Goal: Information Seeking & Learning: Learn about a topic

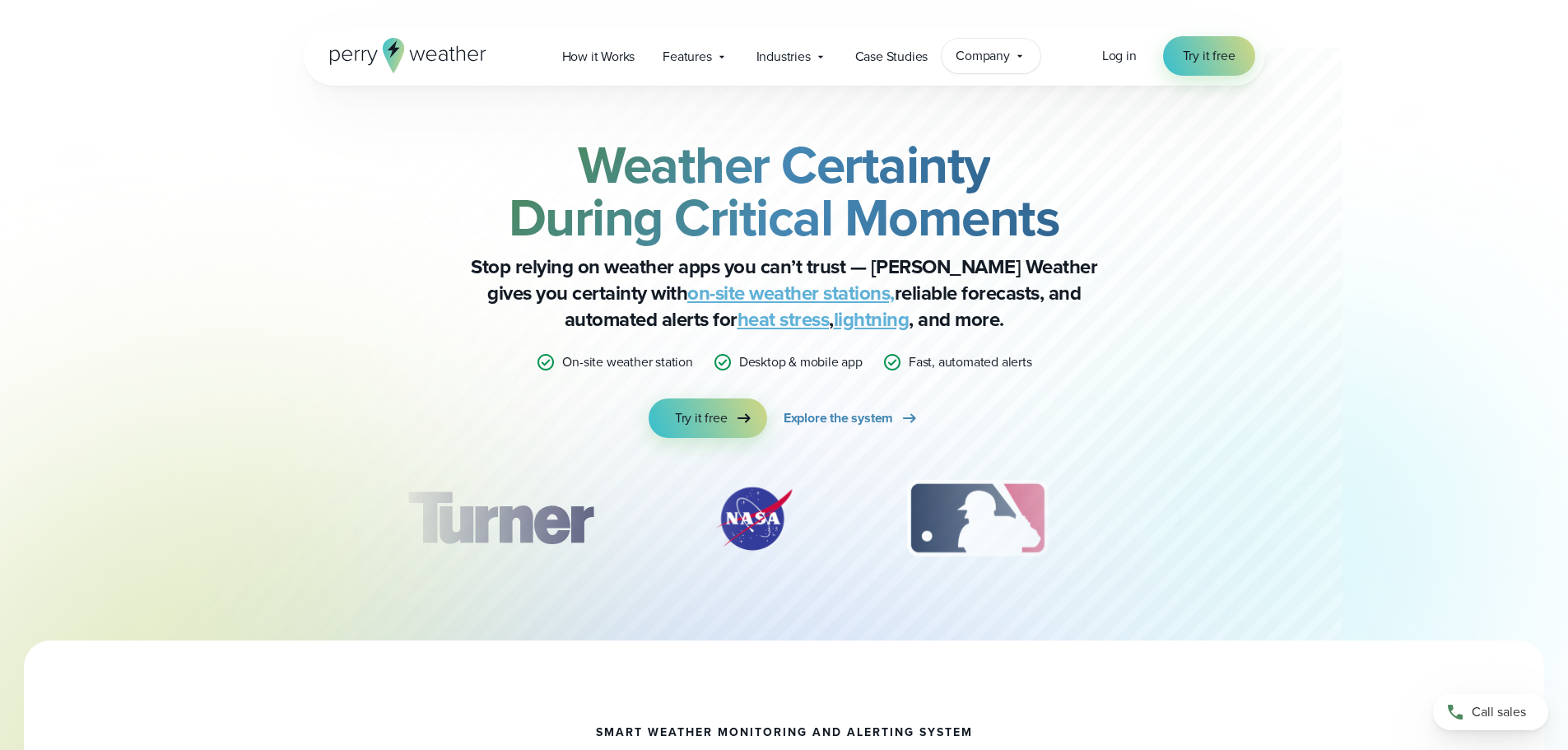
click at [1018, 54] on icon at bounding box center [1019, 55] width 13 height 13
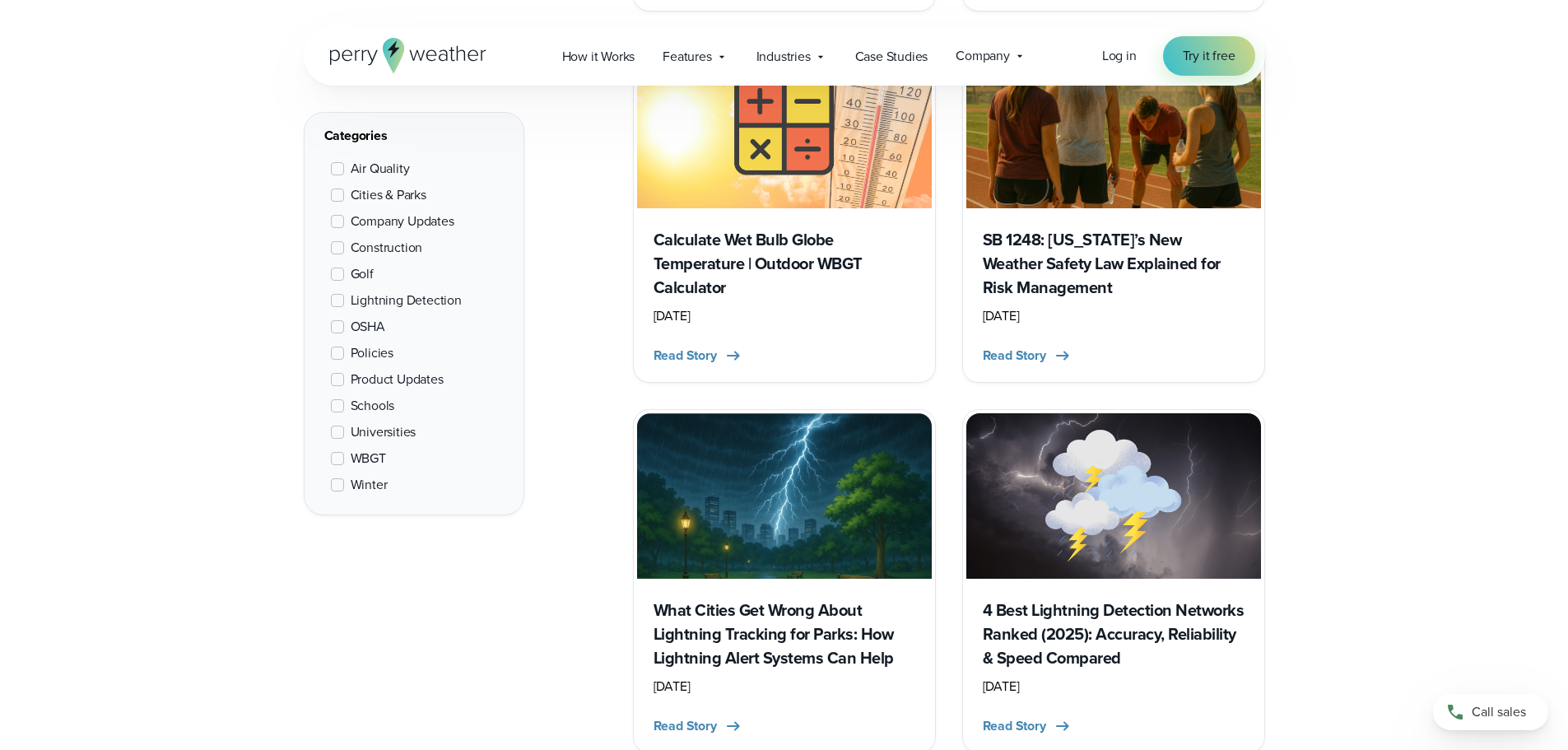
scroll to position [1071, 0]
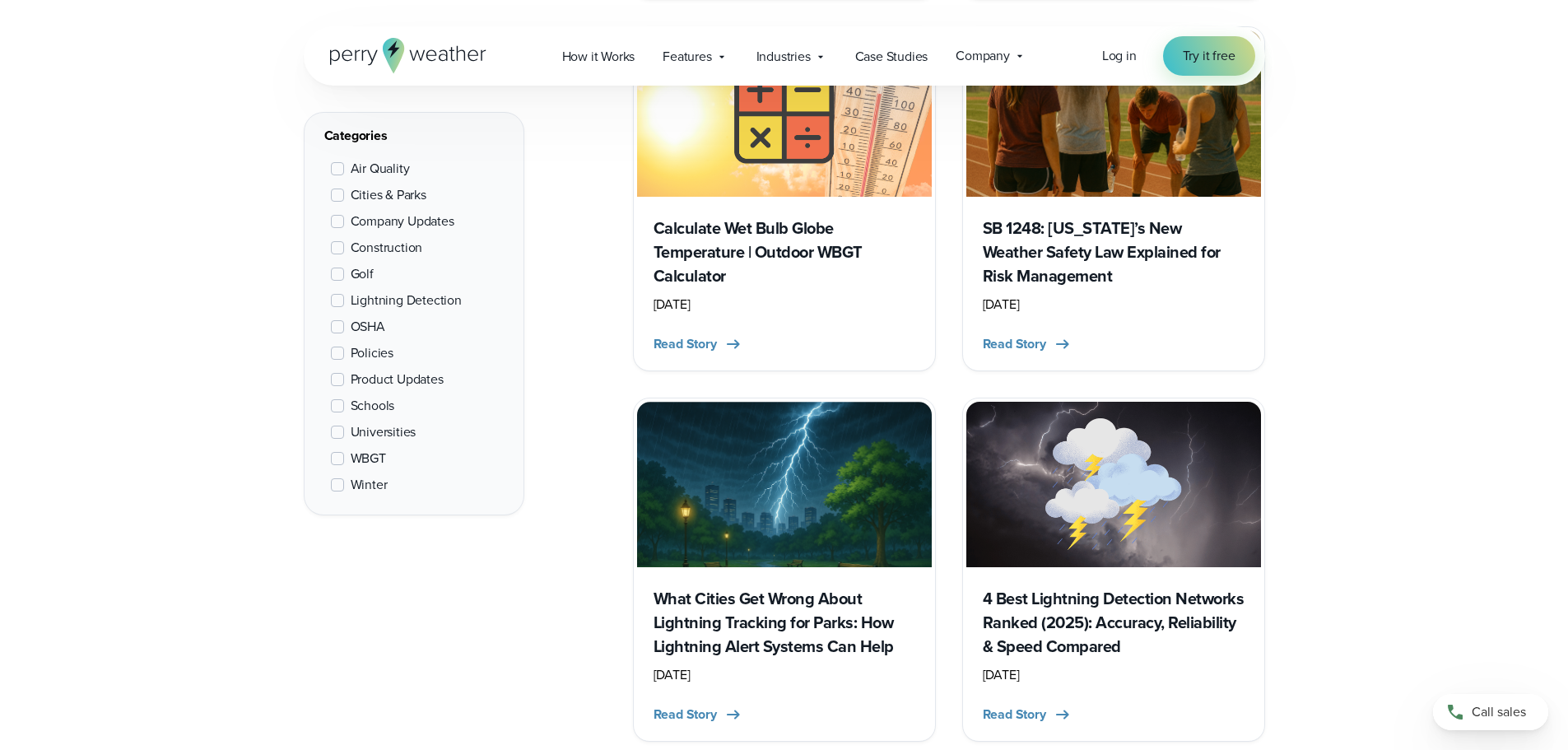
click at [1114, 637] on h3 "4 Best Lightning Detection Networks Ranked (2025): Accuracy, Reliability & Spee…" at bounding box center [1113, 623] width 261 height 72
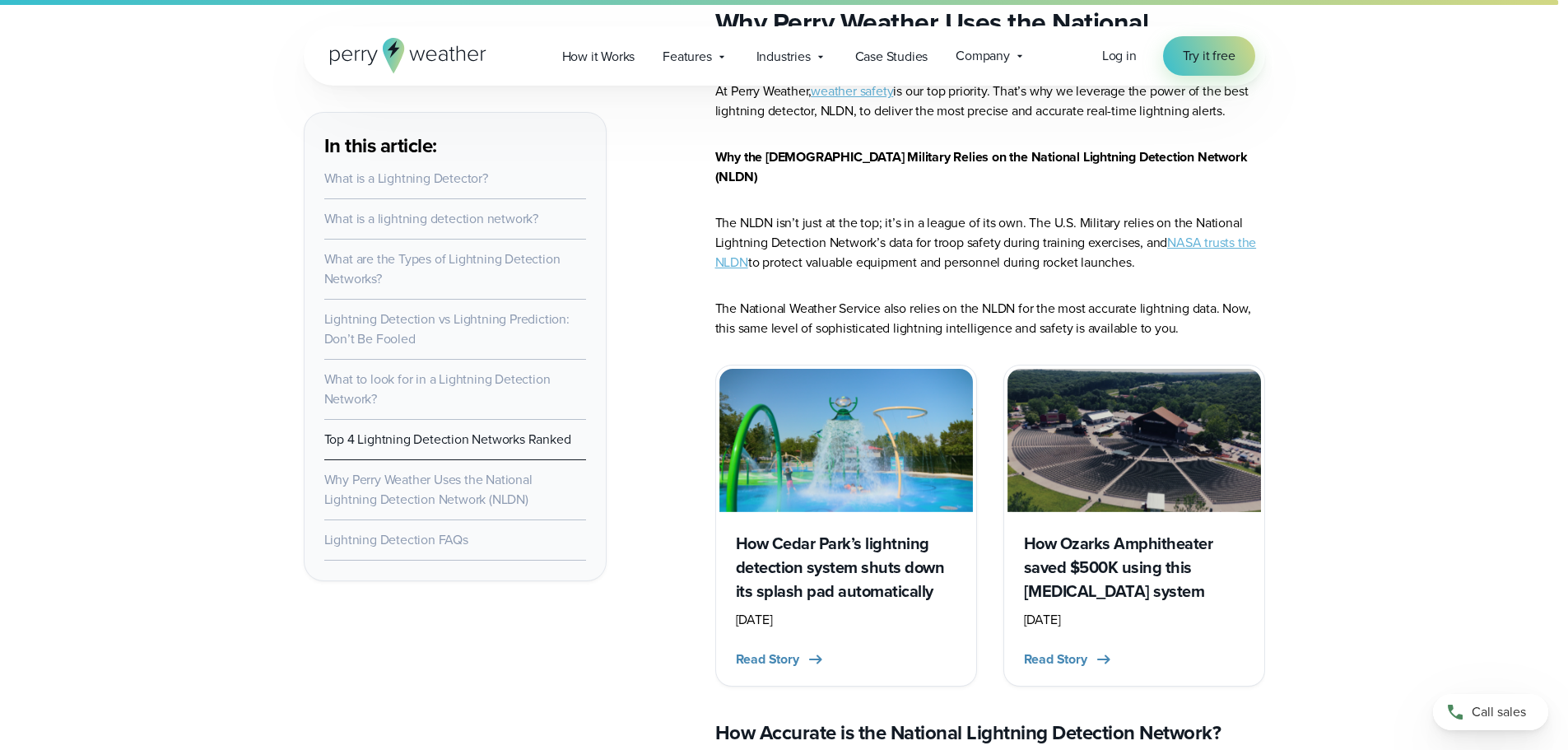
scroll to position [9304, 0]
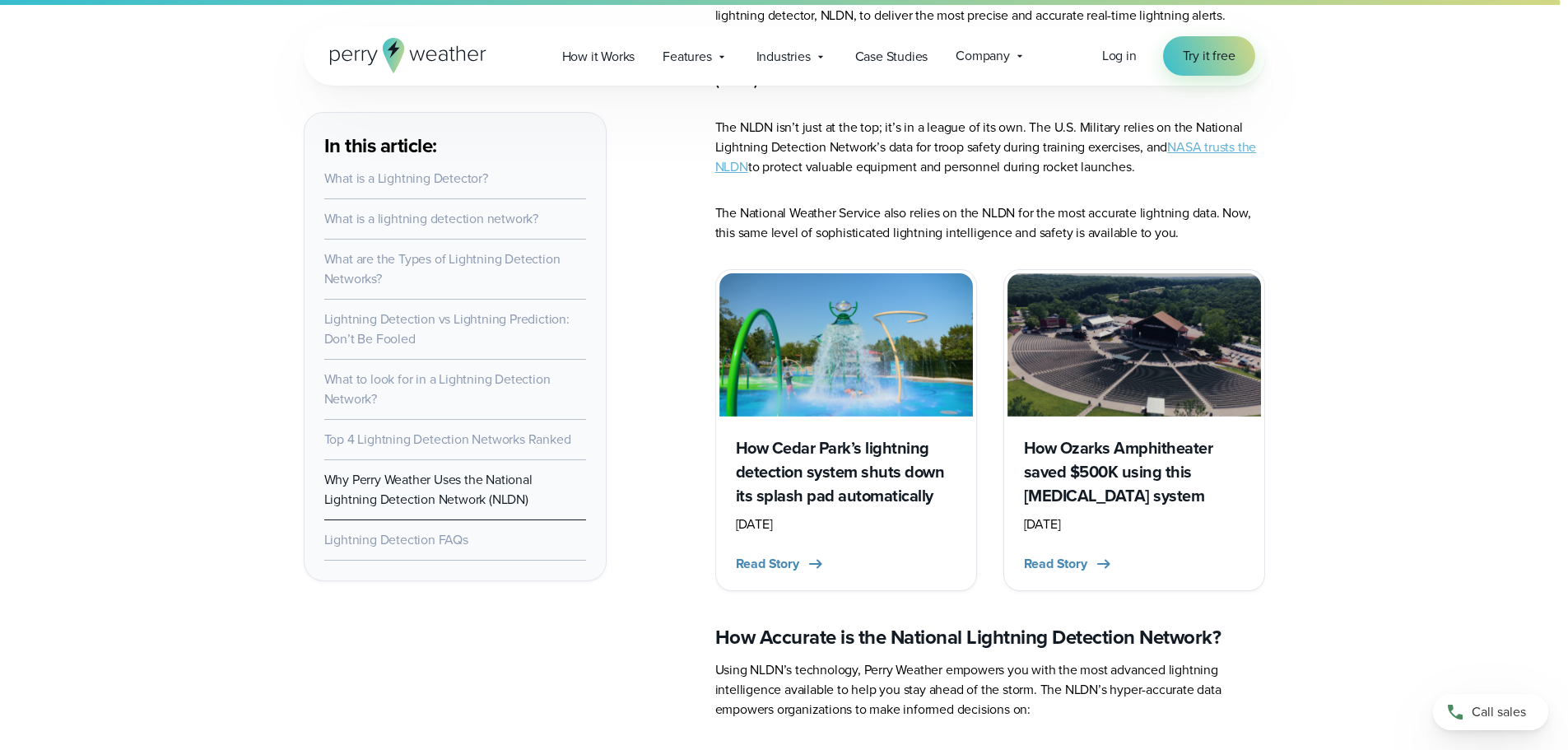
click at [793, 514] on div "May 12, 2025" at bounding box center [845, 524] width 221 height 20
